Goal: Navigation & Orientation: Understand site structure

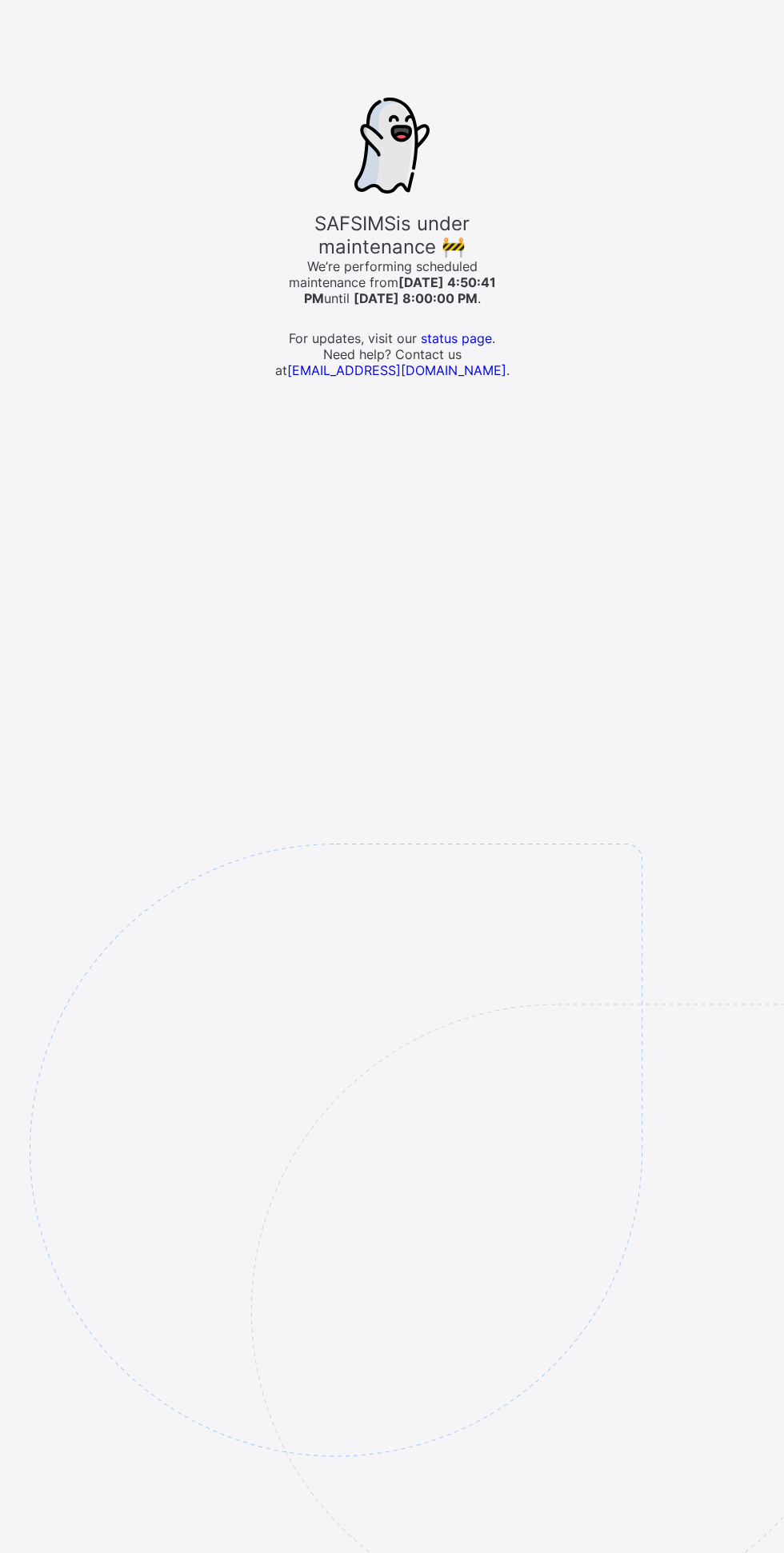
click at [50, 1419] on img at bounding box center [446, 1230] width 834 height 773
